Goal: Transaction & Acquisition: Purchase product/service

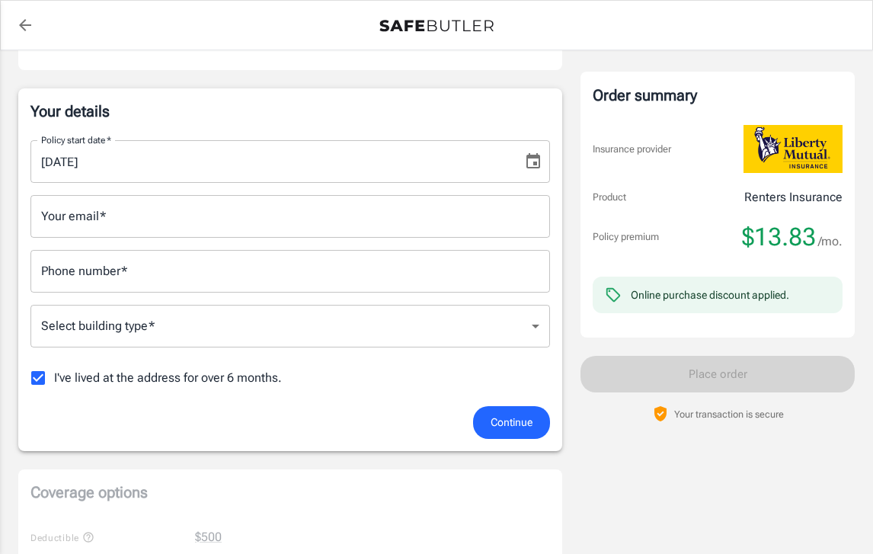
scroll to position [222, 0]
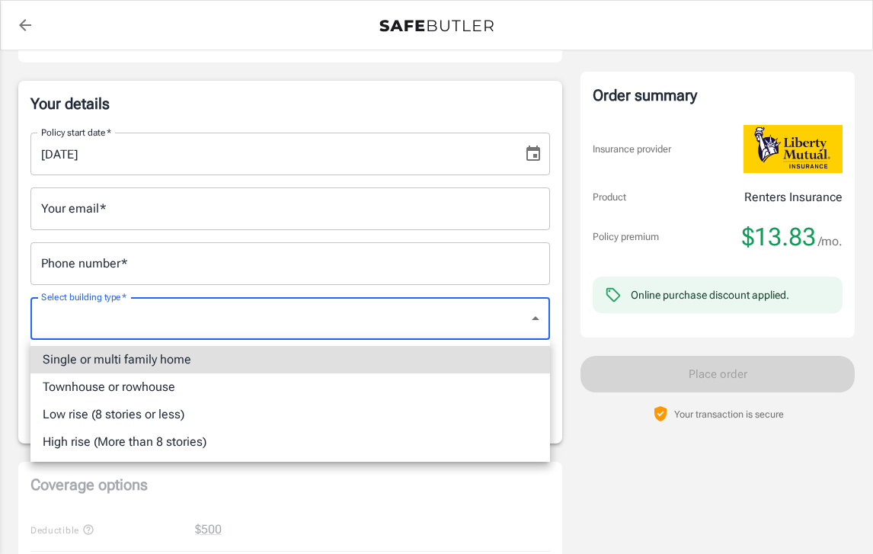
click at [264, 339] on body "Policy premium $ 13.83 /mo Liberty Mutual Renters Insurance [STREET_ADDRESS] Yo…" at bounding box center [436, 553] width 873 height 1551
click at [273, 357] on li "Single or multi family home" at bounding box center [290, 359] width 520 height 27
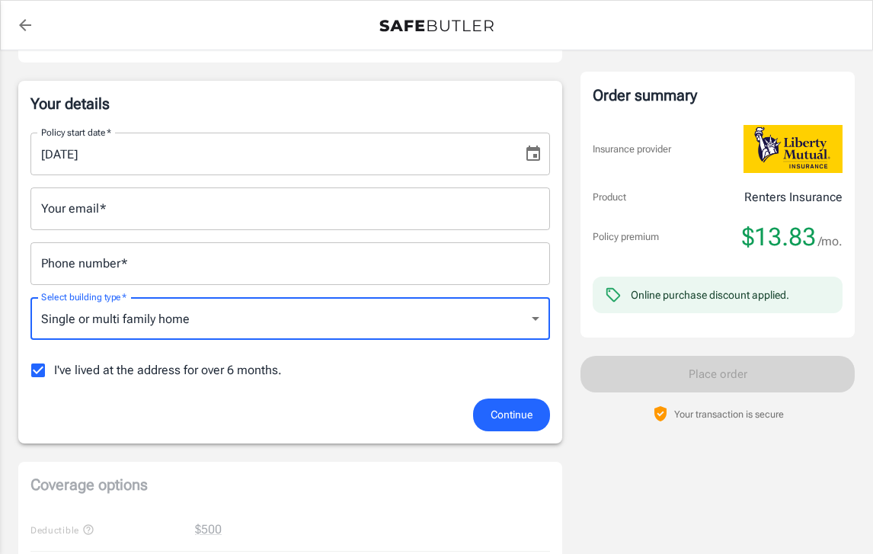
type input "singlefamily"
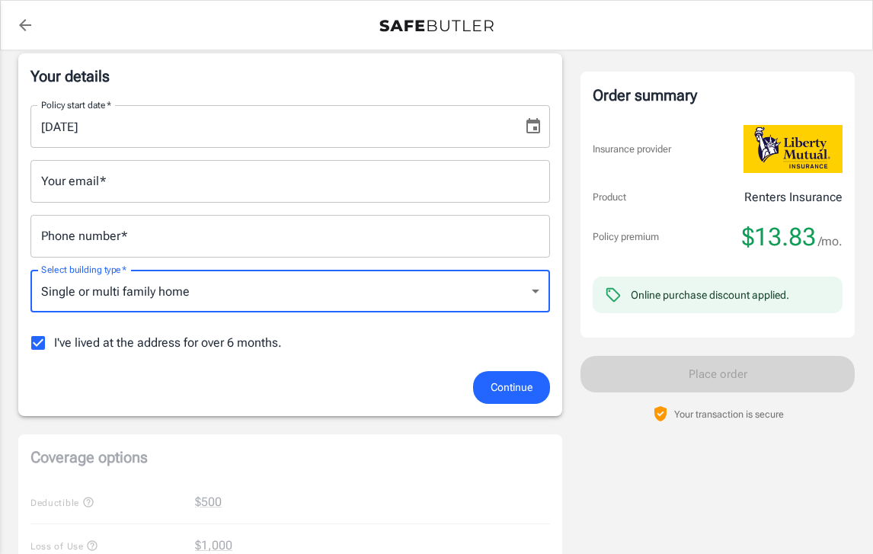
scroll to position [260, 0]
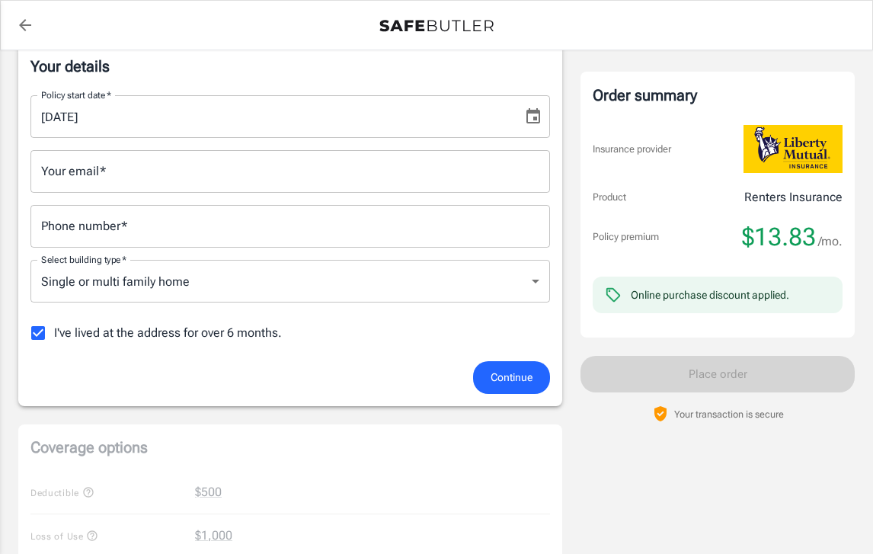
click at [241, 335] on span "I've lived at the address for over 6 months." at bounding box center [168, 333] width 228 height 18
click at [54, 335] on input "I've lived at the address for over 6 months." at bounding box center [38, 333] width 32 height 32
checkbox input "false"
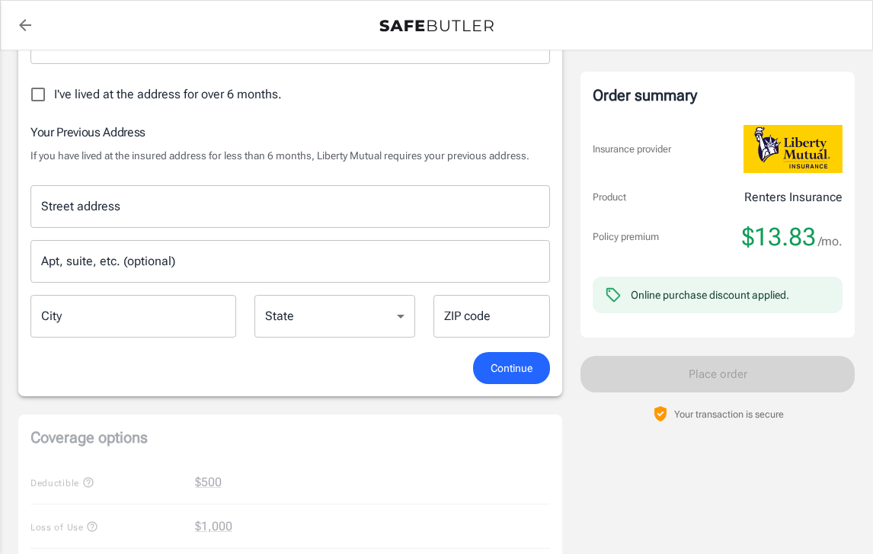
scroll to position [511, 0]
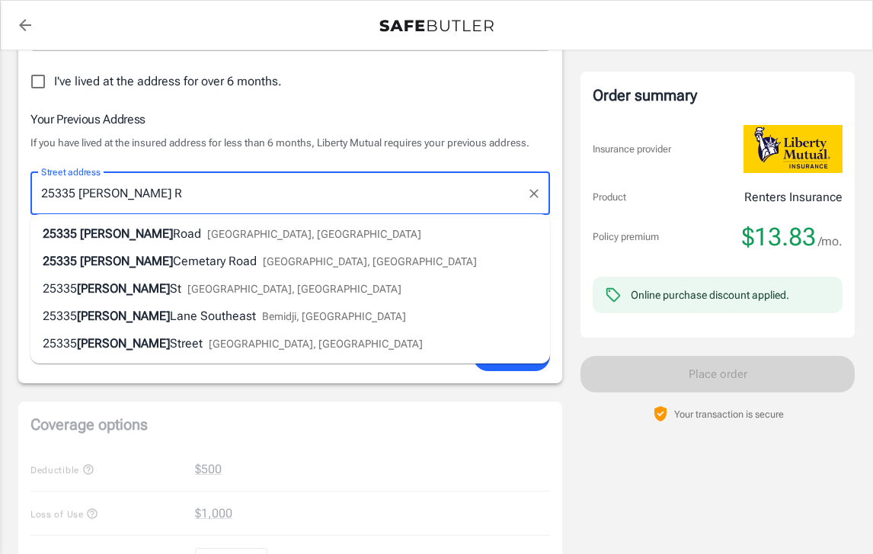
type input "[STREET_ADDRESS][PERSON_NAME]"
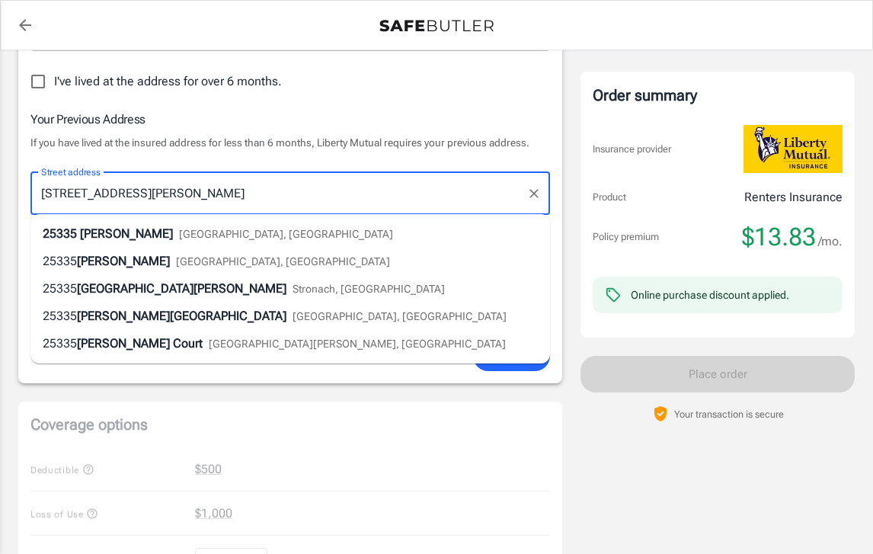
click at [237, 237] on li "[STREET_ADDRESS][PERSON_NAME]" at bounding box center [290, 233] width 520 height 27
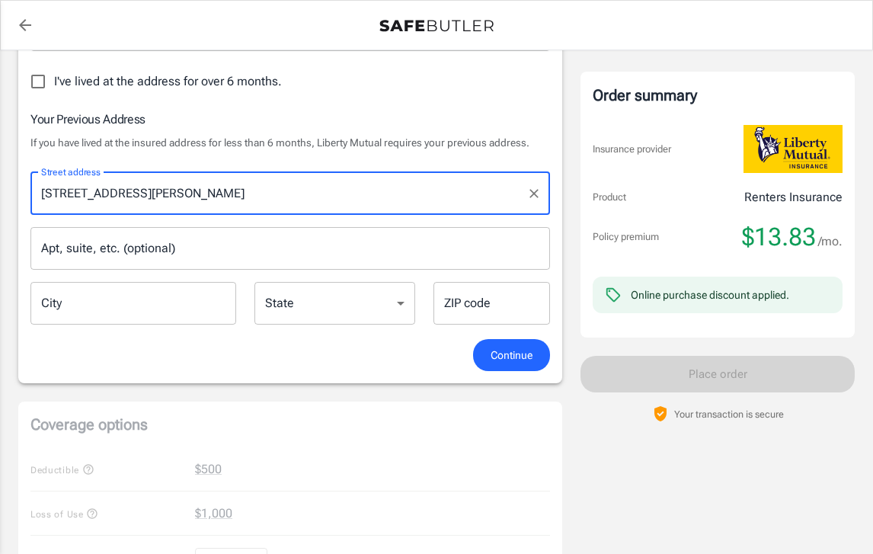
type input "Spring"
select select "[GEOGRAPHIC_DATA]"
type input "77380"
type input "[STREET_ADDRESS][PERSON_NAME]"
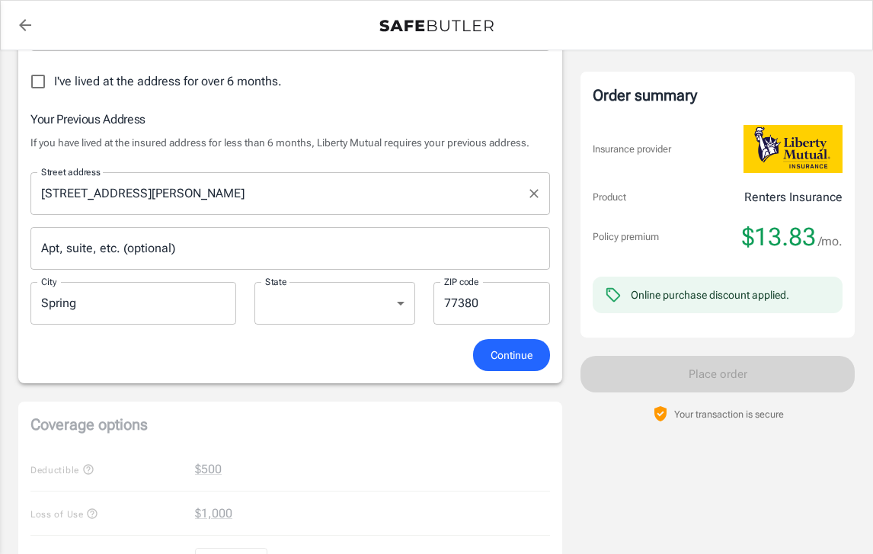
click at [206, 200] on input "[STREET_ADDRESS][PERSON_NAME]" at bounding box center [278, 193] width 483 height 29
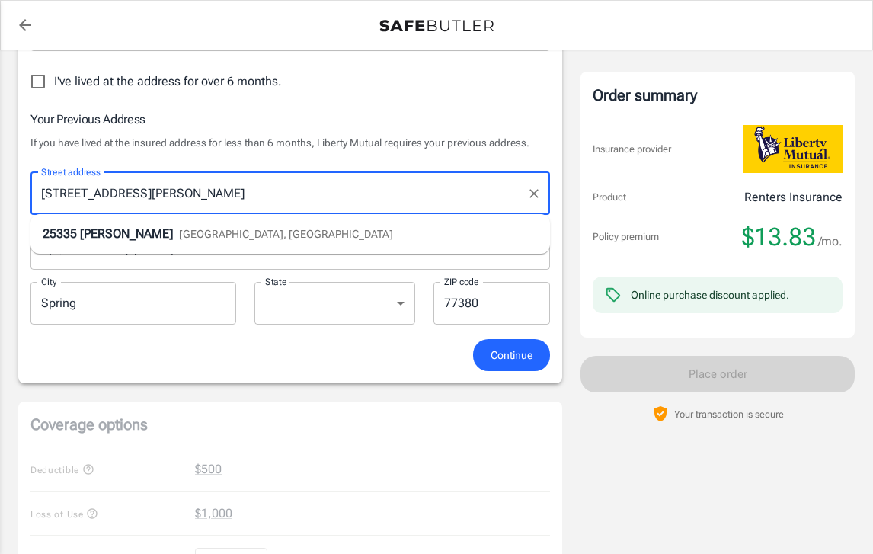
click at [216, 234] on li "[STREET_ADDRESS][PERSON_NAME]" at bounding box center [290, 233] width 520 height 27
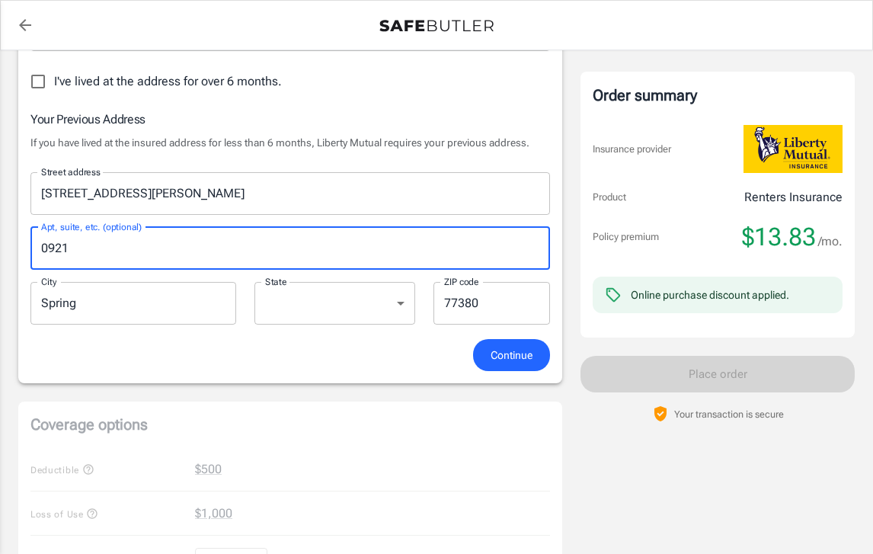
type input "0921"
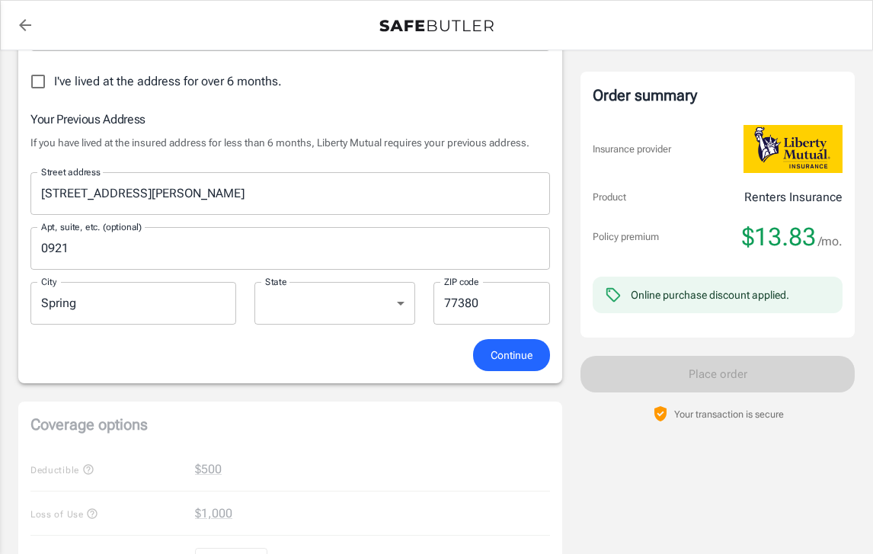
click at [334, 367] on div "Continue" at bounding box center [290, 355] width 538 height 33
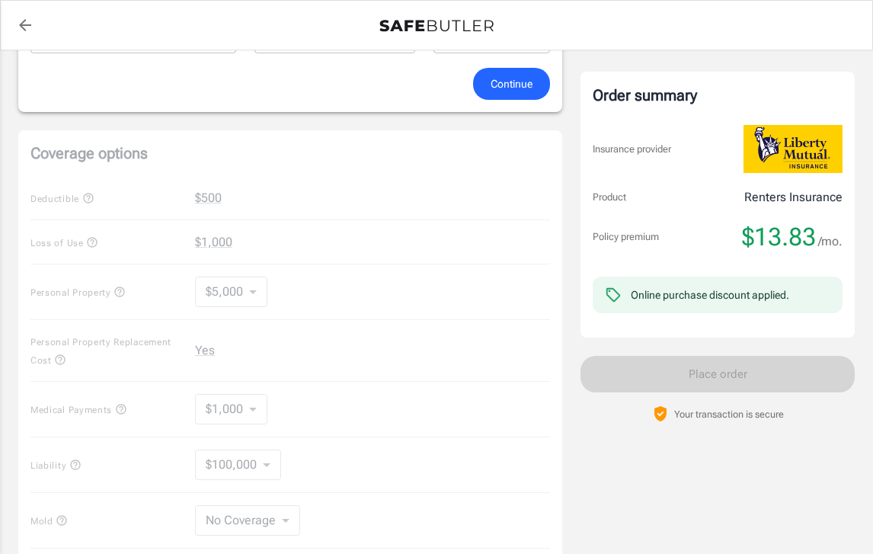
scroll to position [210, 0]
